Goal: Information Seeking & Learning: Learn about a topic

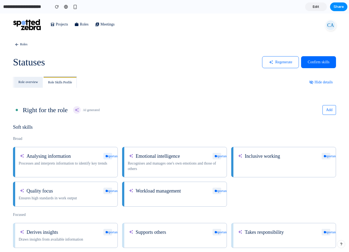
click at [109, 157] on button "Important" at bounding box center [108, 156] width 9 height 7
click at [94, 178] on span "Important" at bounding box center [86, 179] width 15 height 4
click at [110, 156] on button "Important" at bounding box center [108, 156] width 9 height 7
click at [99, 166] on li "Critical" at bounding box center [93, 168] width 33 height 9
click at [111, 154] on button "Critical" at bounding box center [108, 156] width 9 height 7
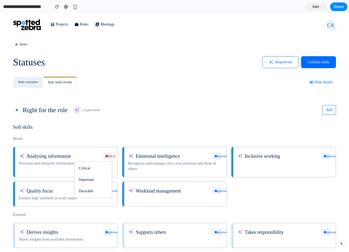
click at [95, 190] on li "Desirable" at bounding box center [93, 190] width 33 height 9
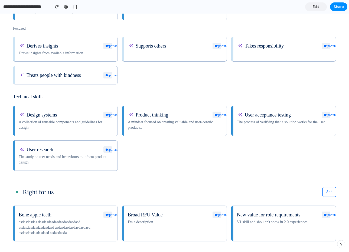
scroll to position [188, 0]
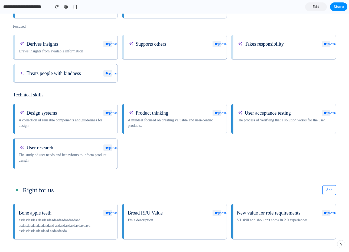
click at [74, 114] on p "Design systems" at bounding box center [61, 112] width 68 height 7
click at [68, 124] on p "A collection of reusable components and guidelines for design." at bounding box center [66, 122] width 94 height 12
click at [68, 120] on p "A collection of reusable components and guidelines for design." at bounding box center [66, 122] width 94 height 12
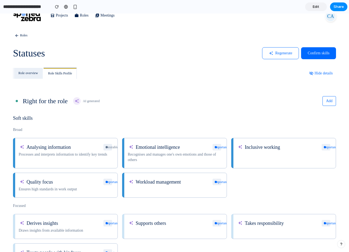
scroll to position [0, 0]
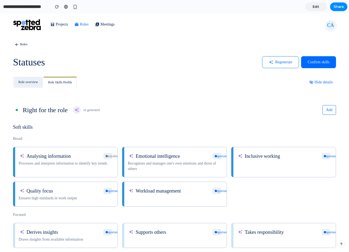
click at [80, 25] on link "Roles" at bounding box center [82, 25] width 14 height 6
